Goal: Transaction & Acquisition: Purchase product/service

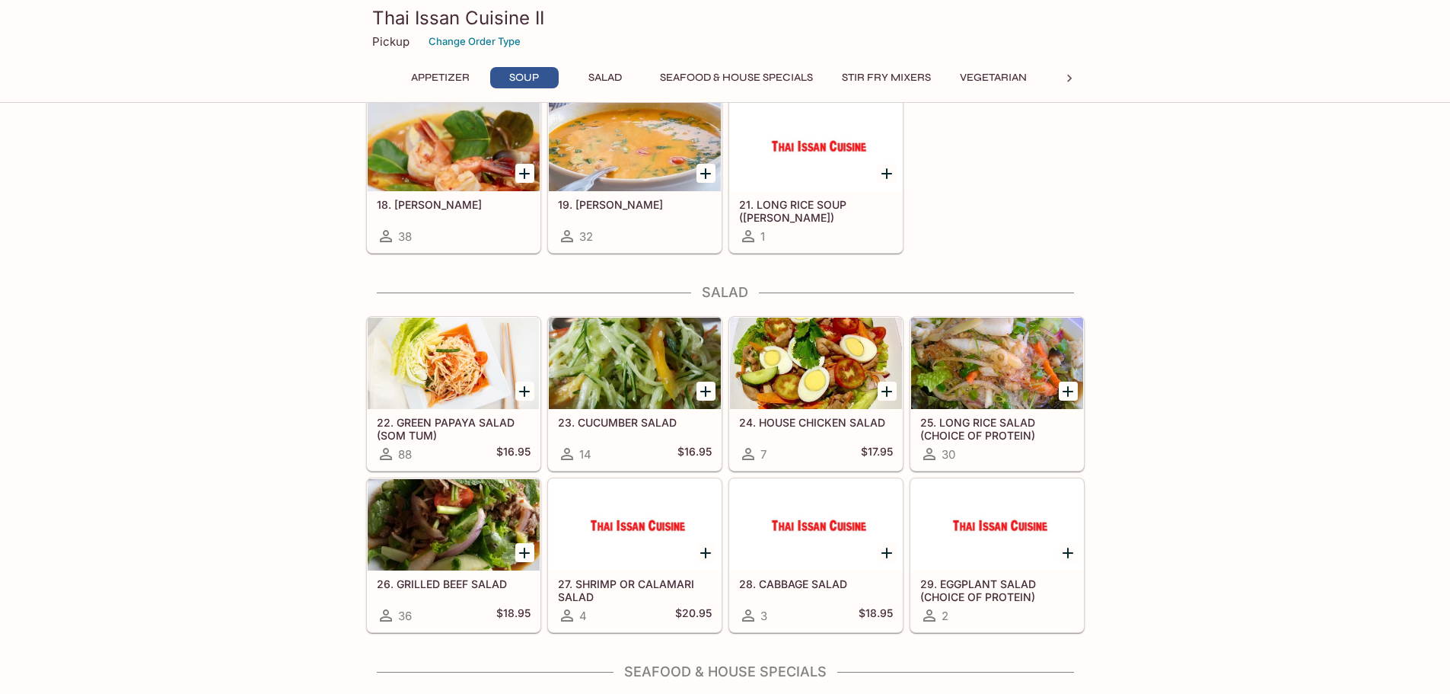
scroll to position [609, 0]
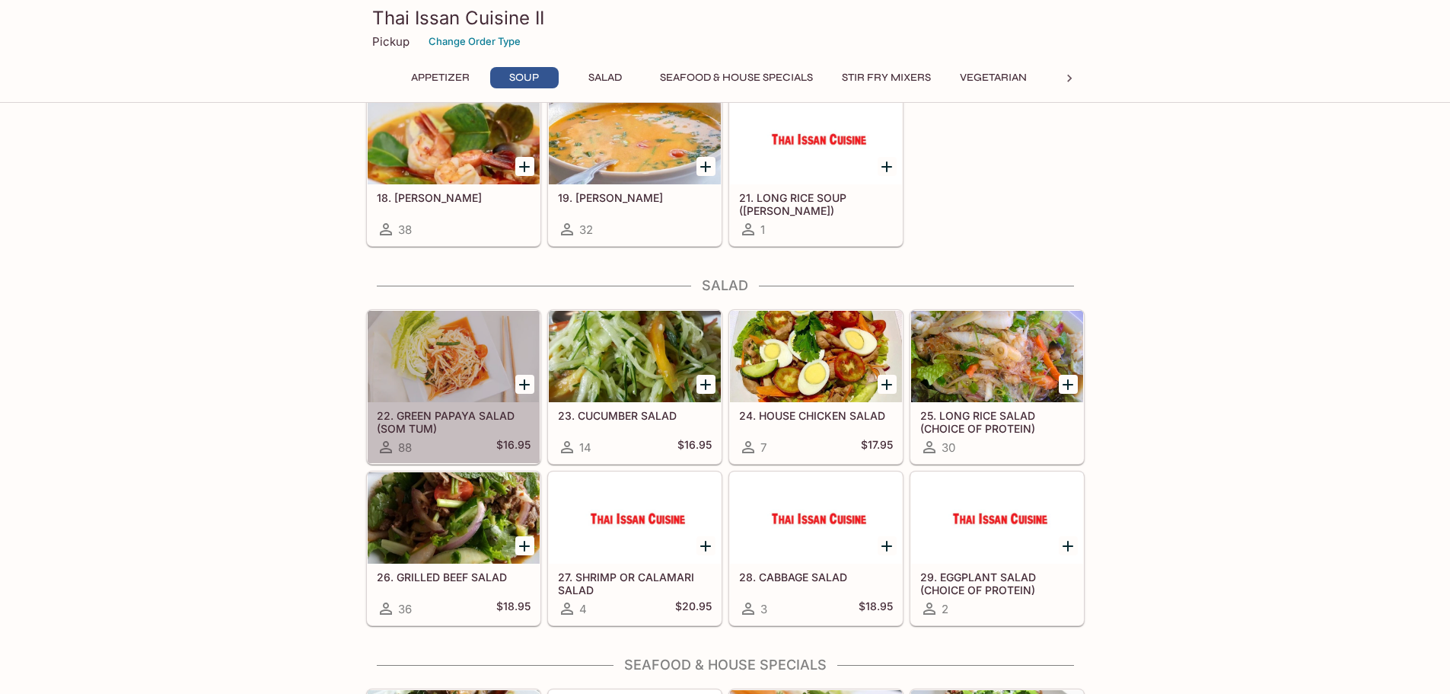
click at [449, 354] on div at bounding box center [454, 356] width 172 height 91
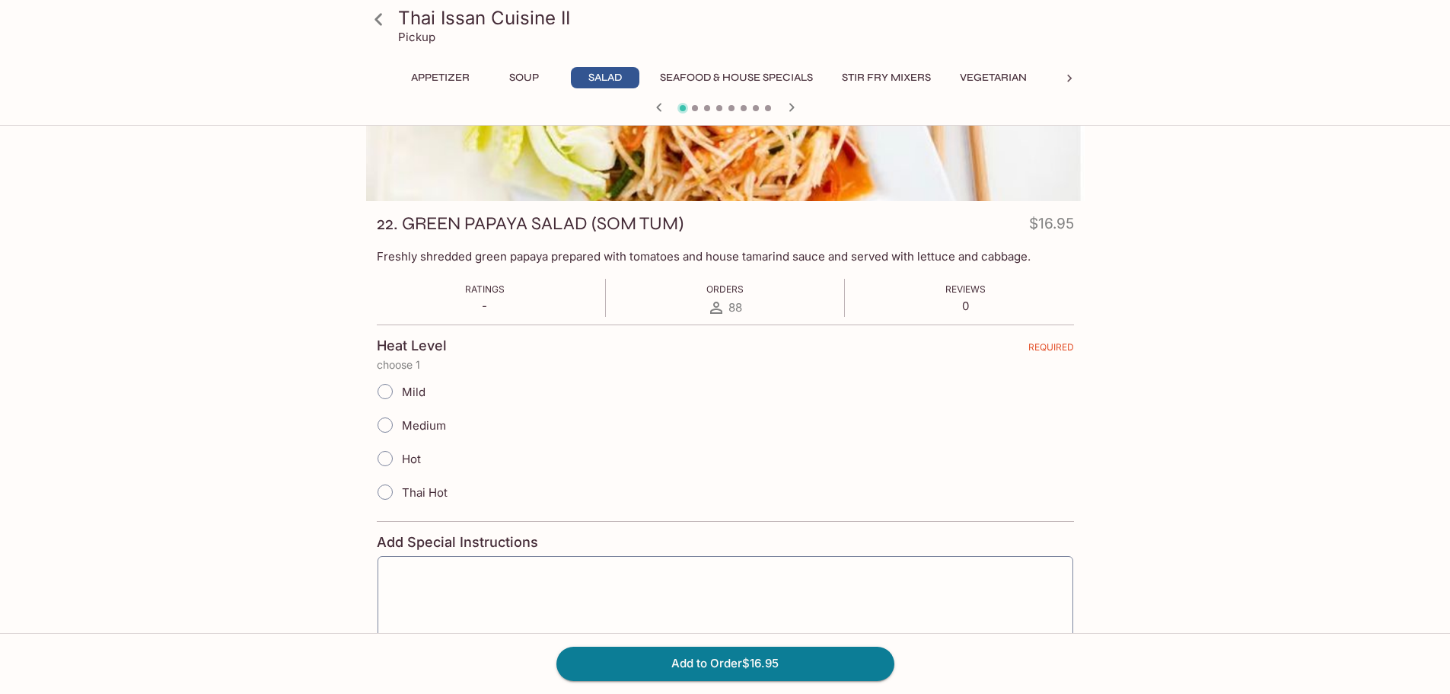
scroll to position [152, 0]
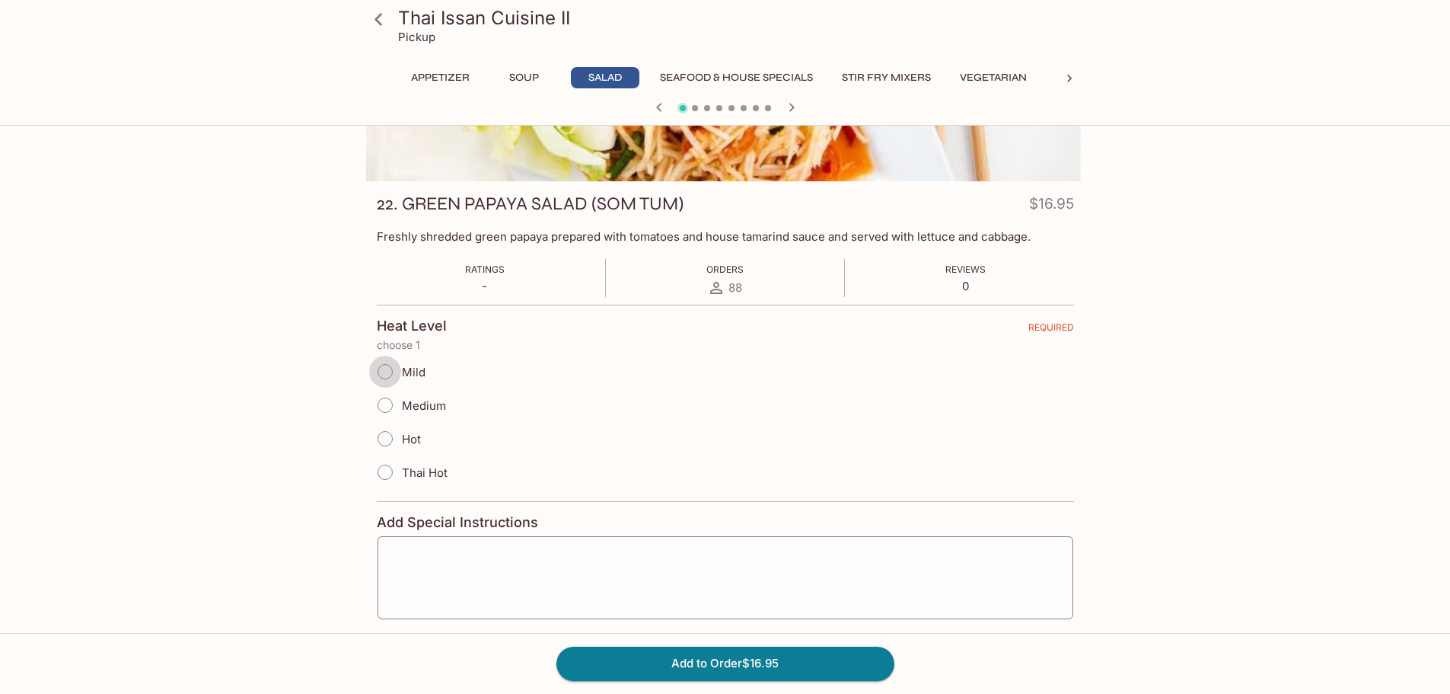
click at [391, 372] on input "Mild" at bounding box center [385, 372] width 32 height 32
radio input "true"
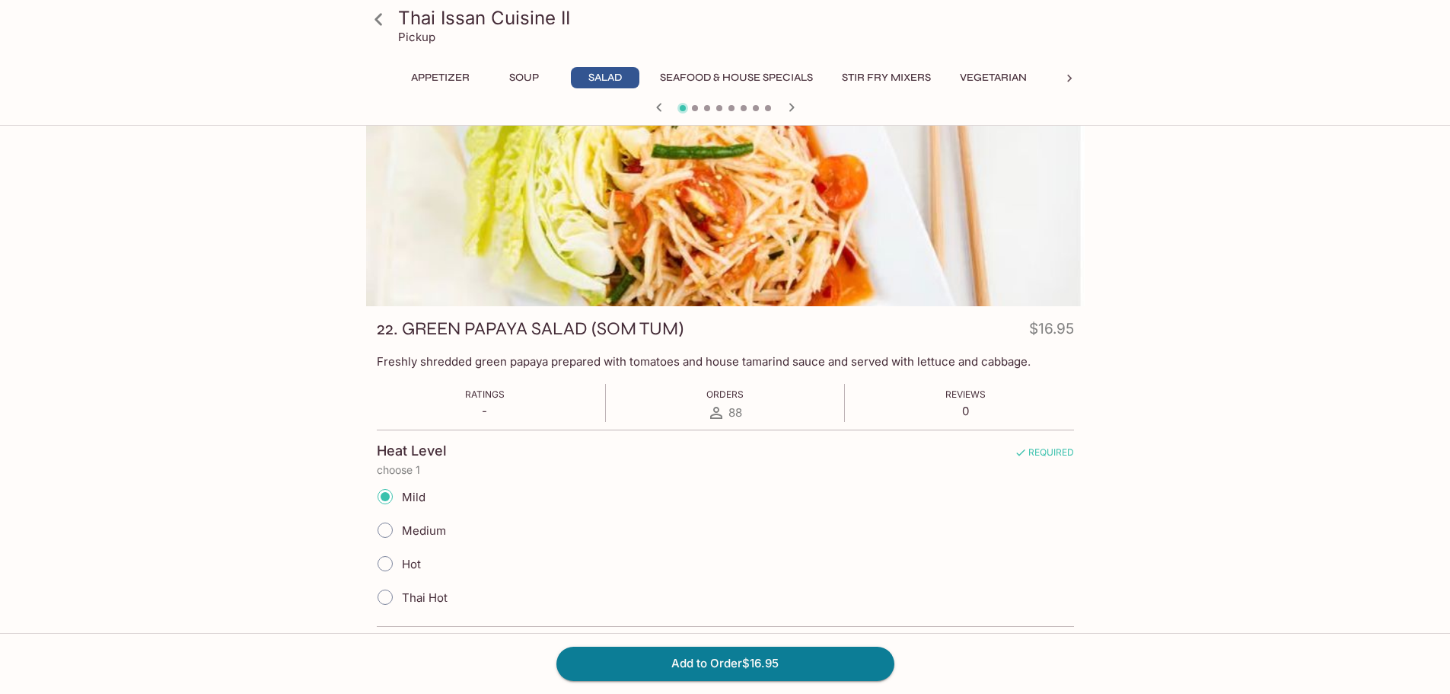
scroll to position [0, 0]
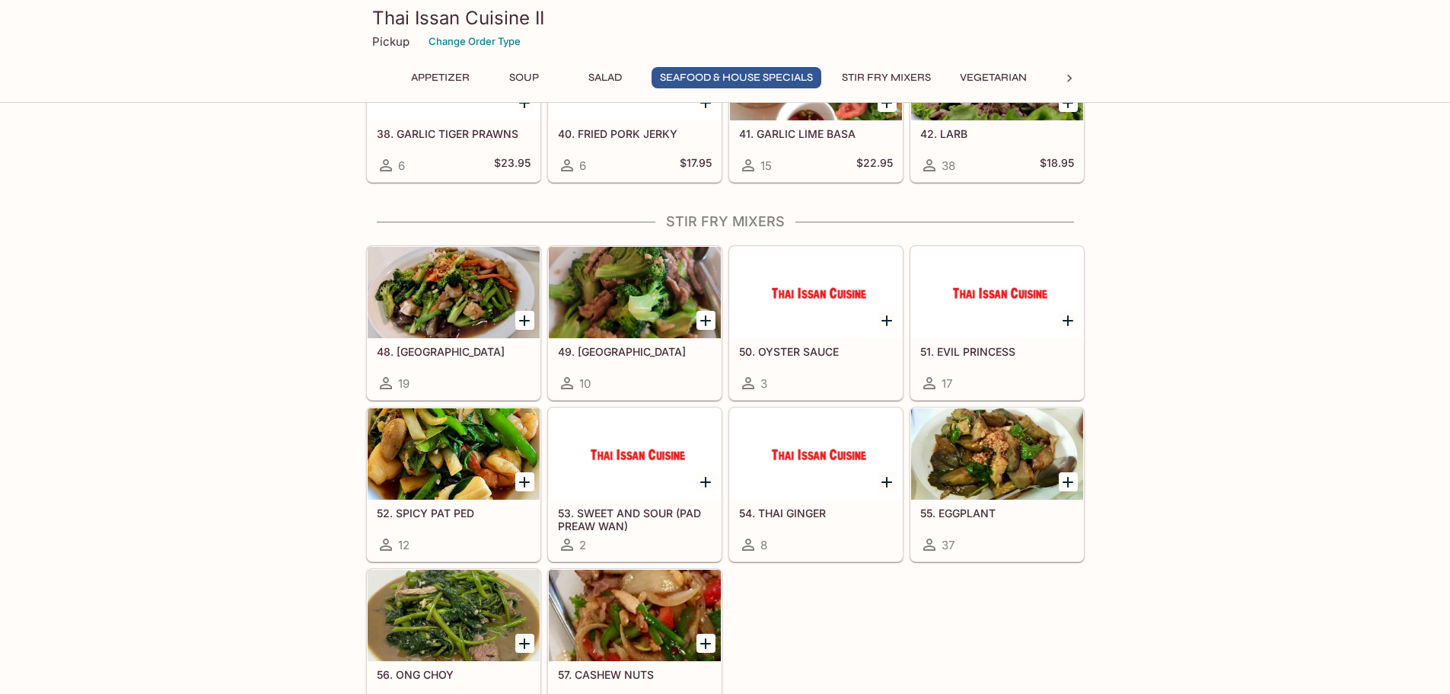
scroll to position [1599, 0]
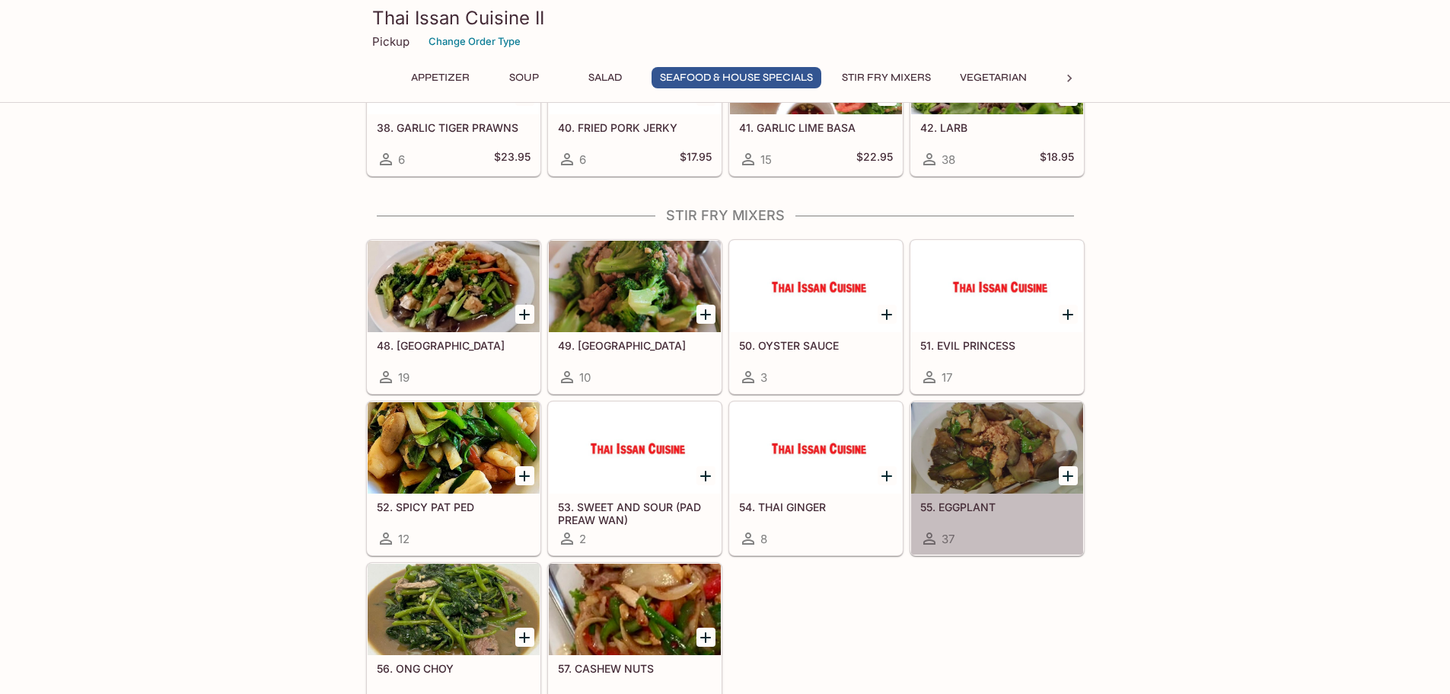
click at [1045, 459] on div at bounding box center [997, 447] width 172 height 91
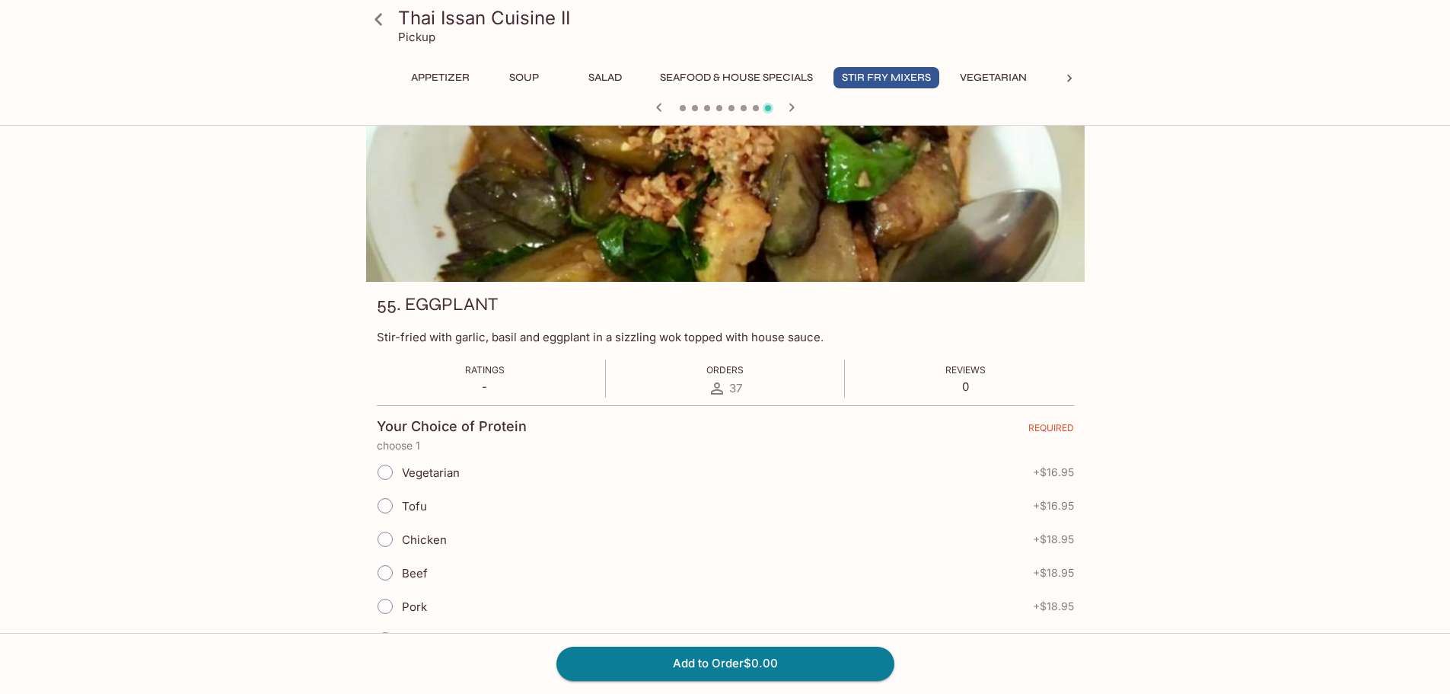
scroll to position [152, 0]
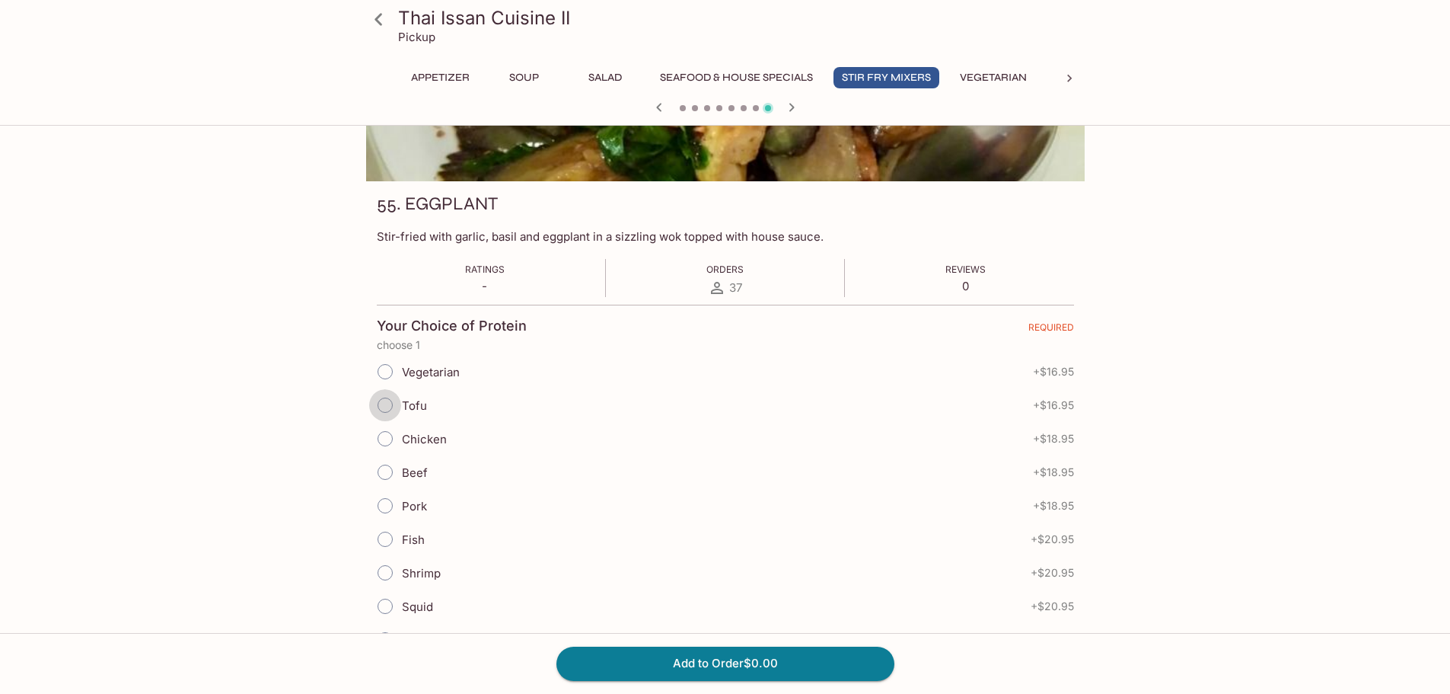
click at [384, 407] on input "Tofu" at bounding box center [385, 405] width 32 height 32
radio input "true"
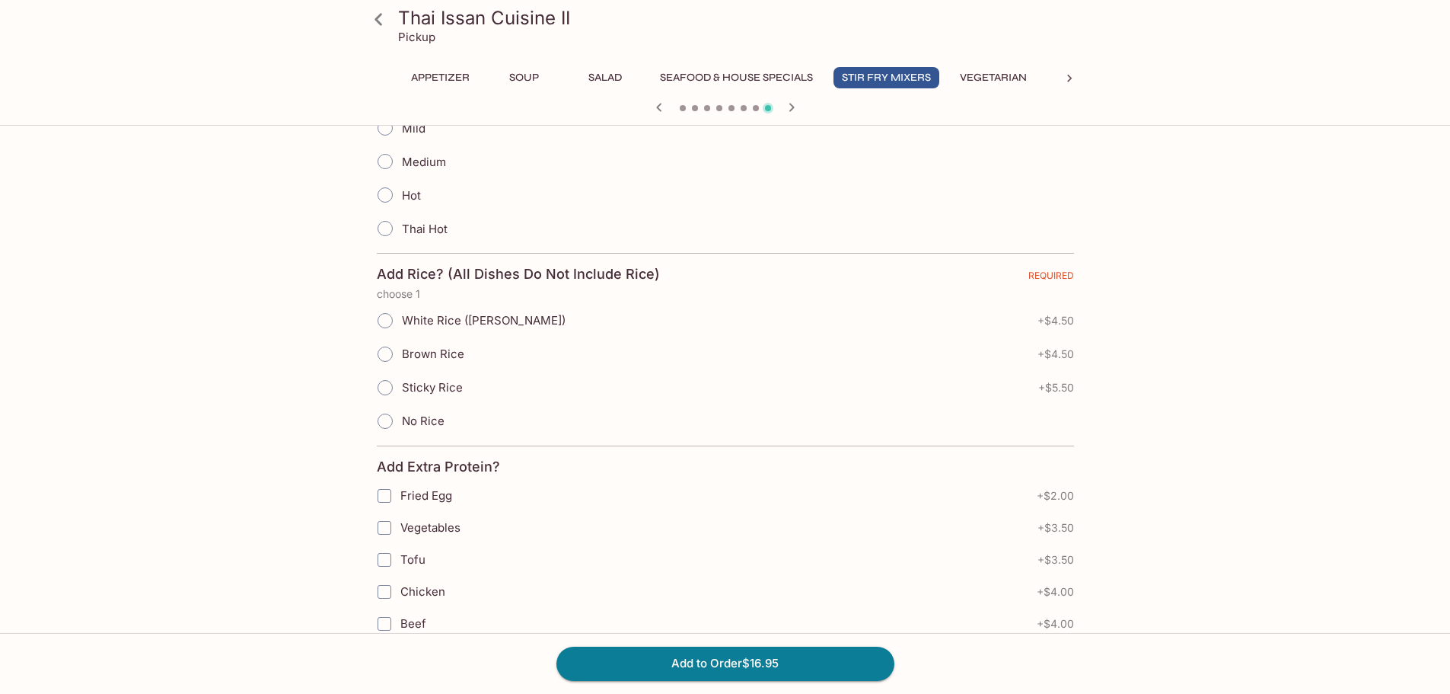
scroll to position [761, 0]
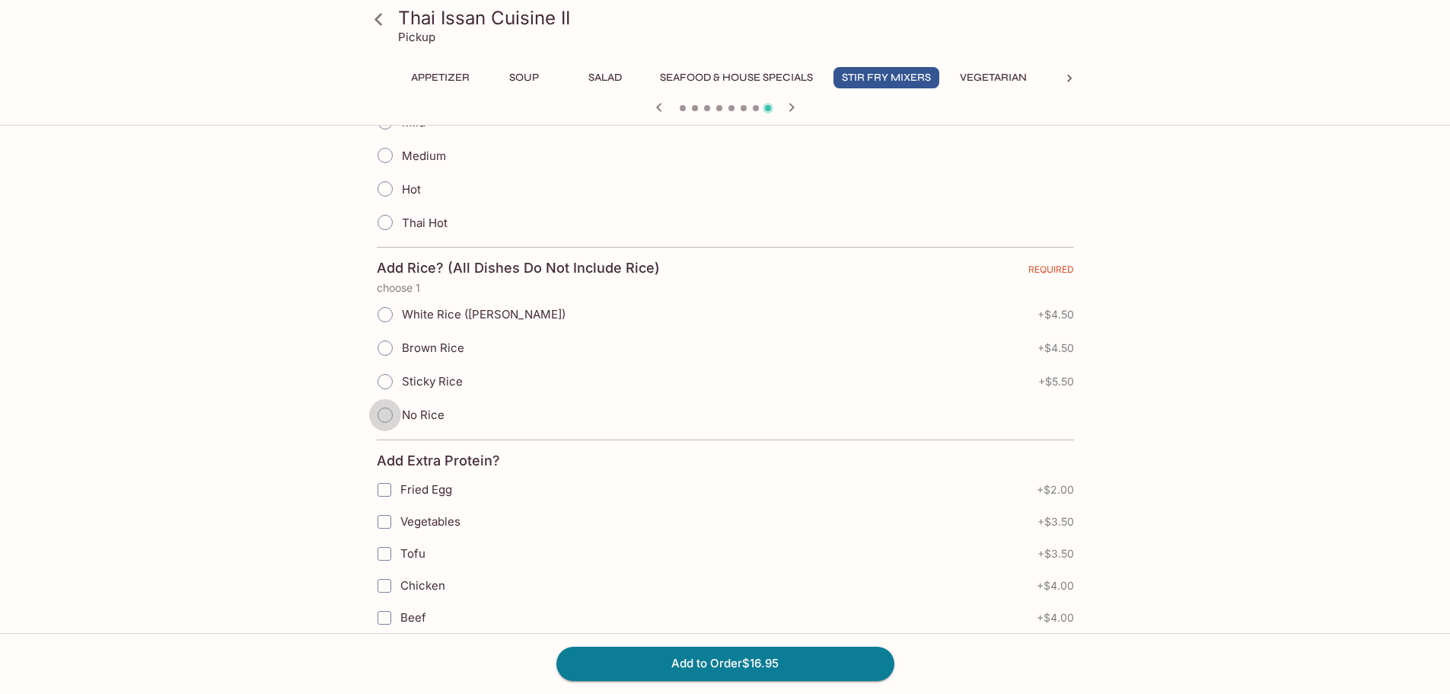
click at [389, 418] on input "No Rice" at bounding box center [385, 415] width 32 height 32
radio input "true"
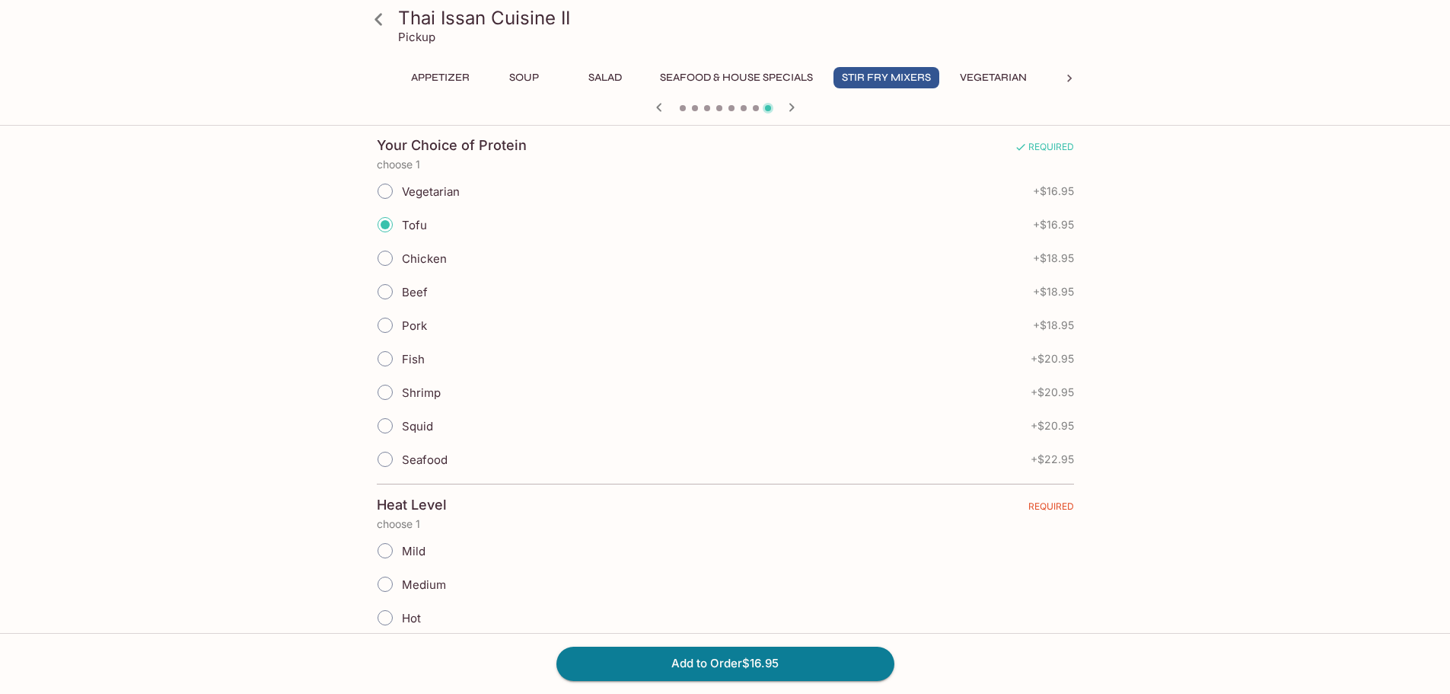
scroll to position [381, 0]
